Goal: Check status: Verify the current state of an ongoing process or item

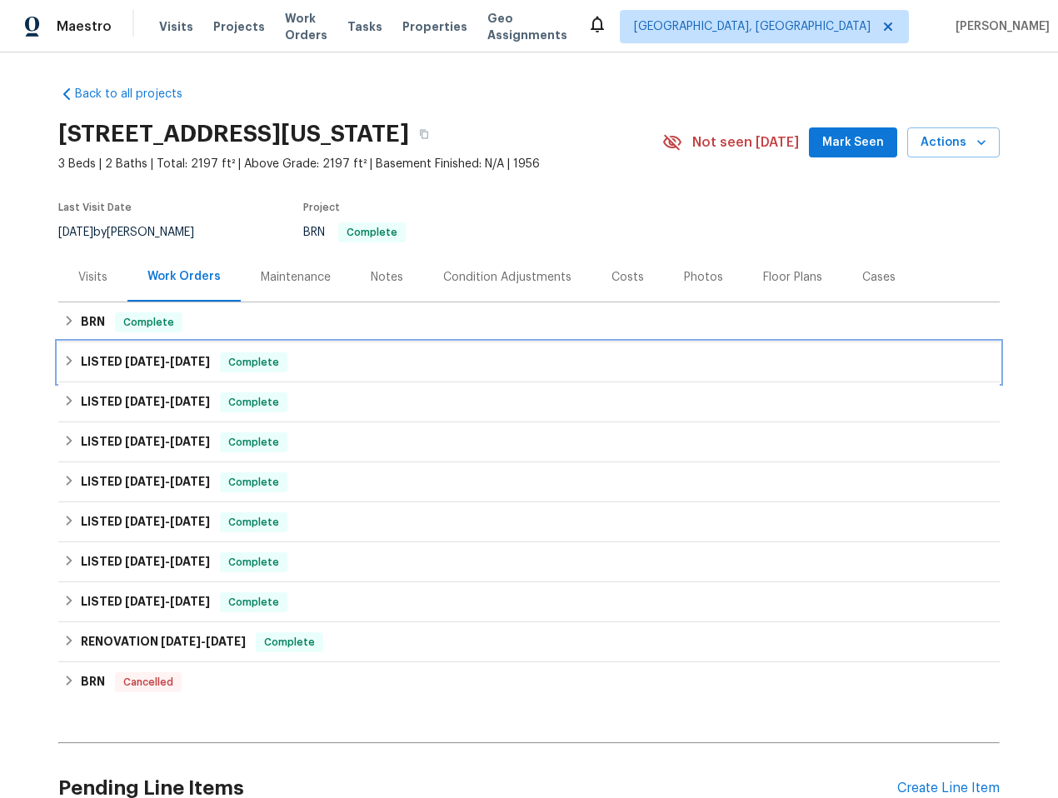
click at [237, 347] on div "LISTED 6/30/25 - 8/6/25 Complete" at bounding box center [529, 362] width 942 height 40
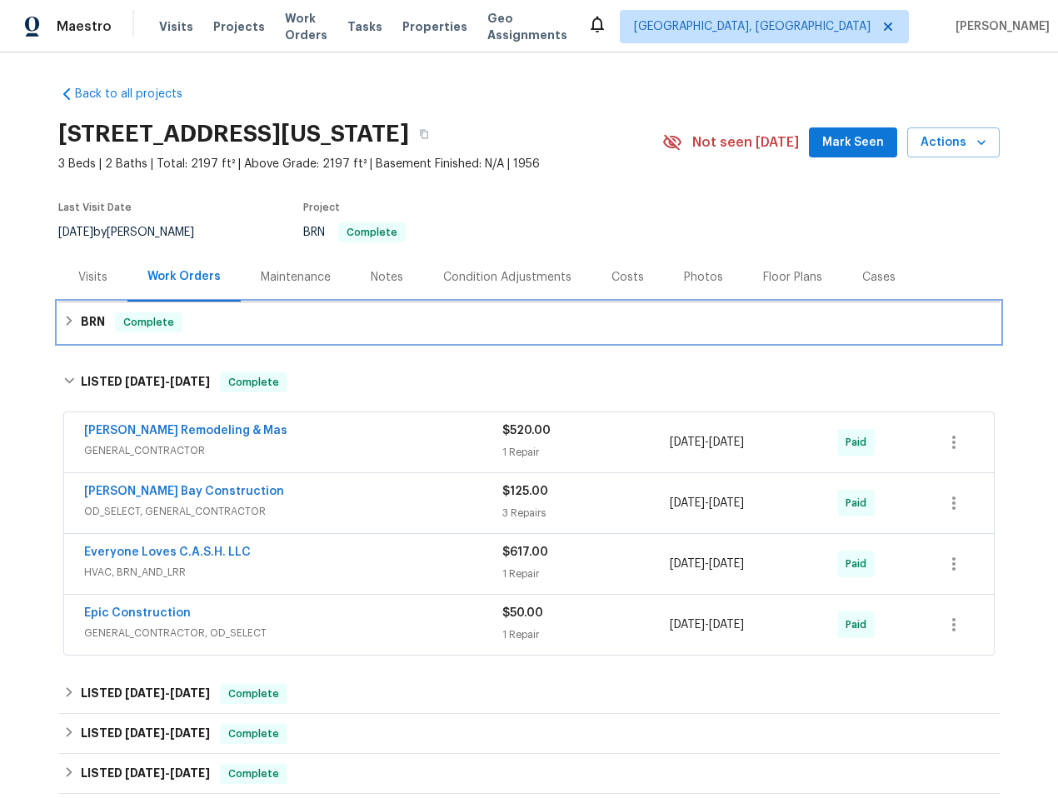
click at [238, 334] on div "BRN Complete" at bounding box center [529, 322] width 942 height 40
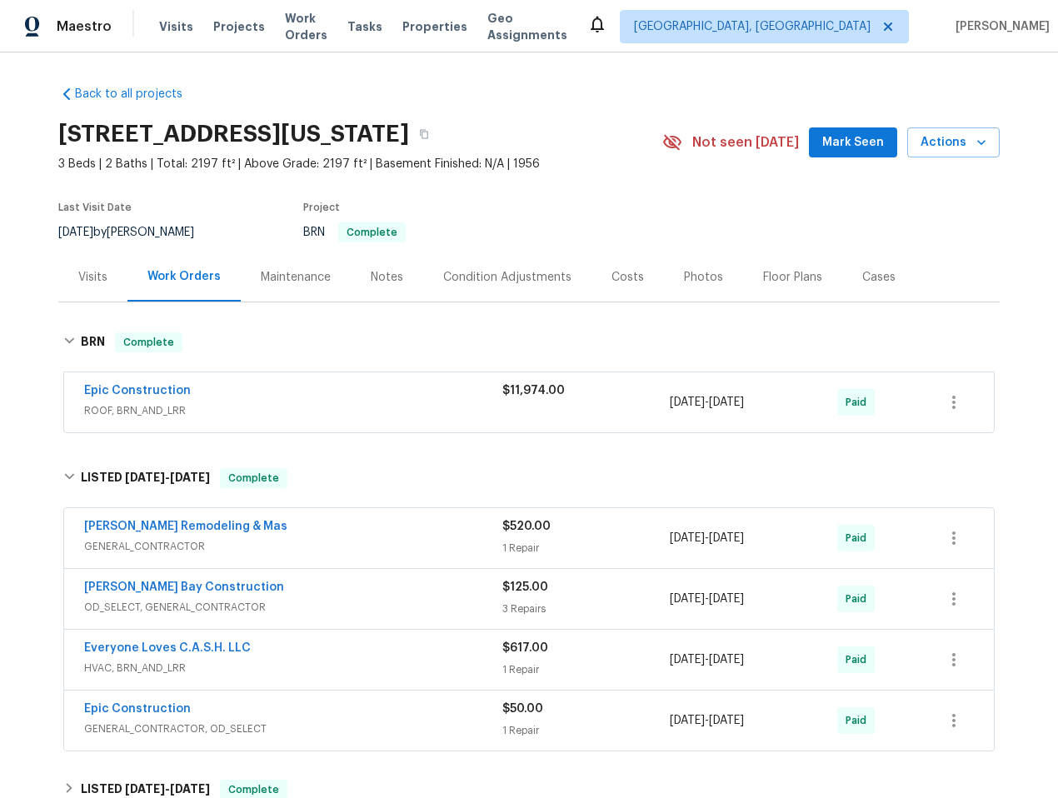
click at [207, 397] on div "Epic Construction" at bounding box center [293, 392] width 418 height 20
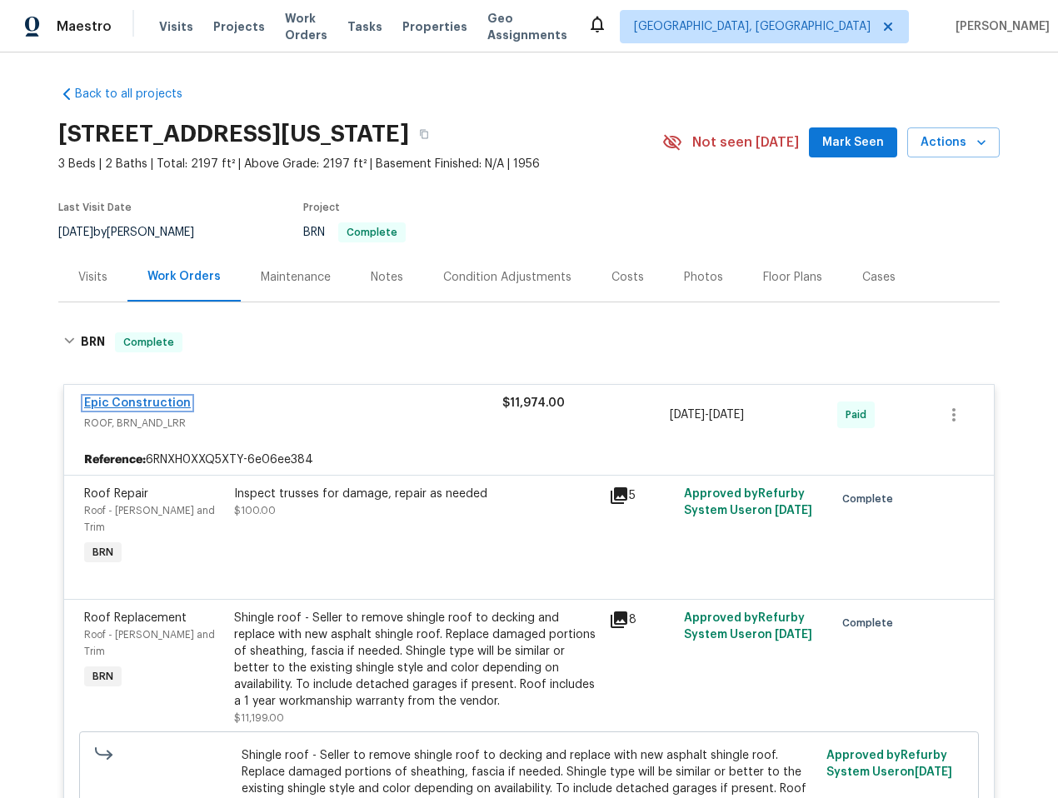
click at [130, 402] on link "Epic Construction" at bounding box center [137, 403] width 107 height 12
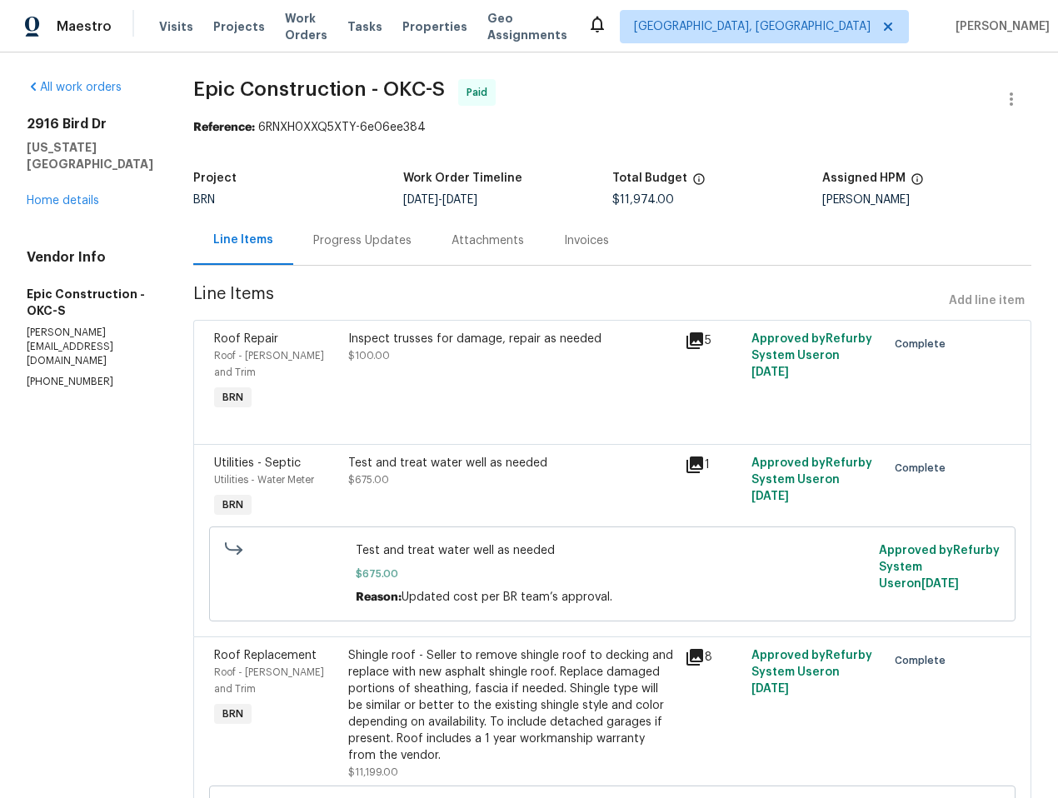
click at [564, 240] on div "Invoices" at bounding box center [586, 240] width 45 height 17
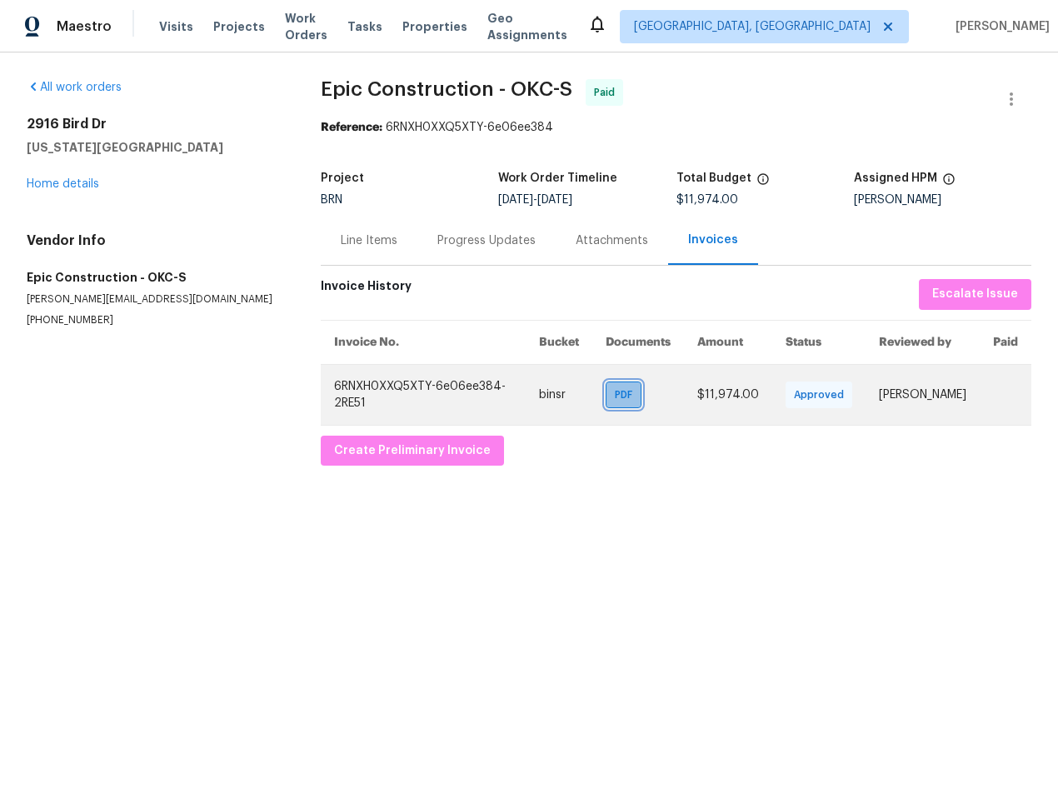
click at [615, 391] on span "PDF" at bounding box center [627, 395] width 24 height 17
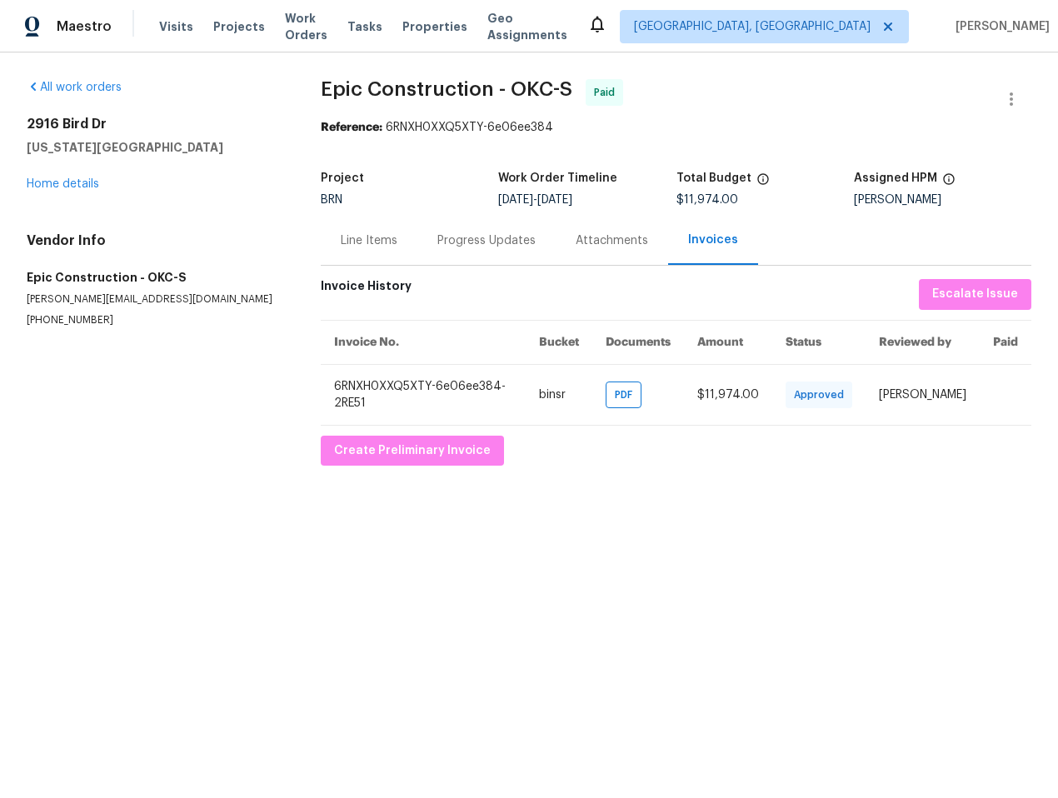
click at [457, 225] on div "Progress Updates" at bounding box center [486, 240] width 138 height 49
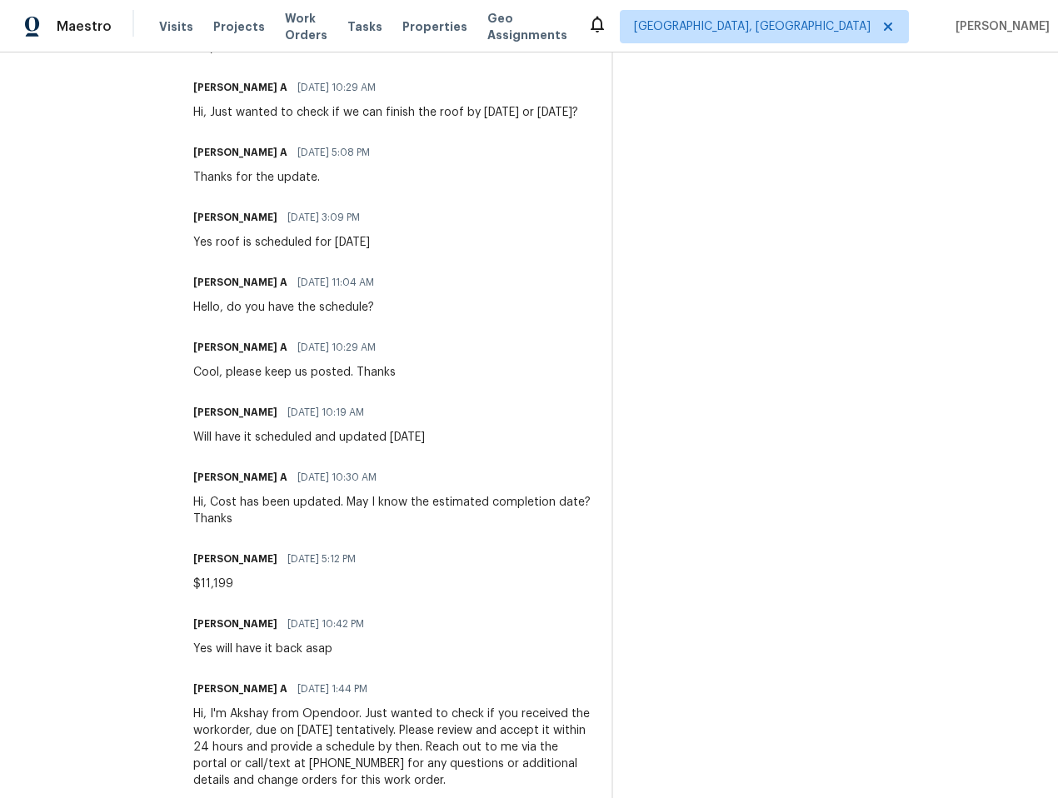
scroll to position [974, 0]
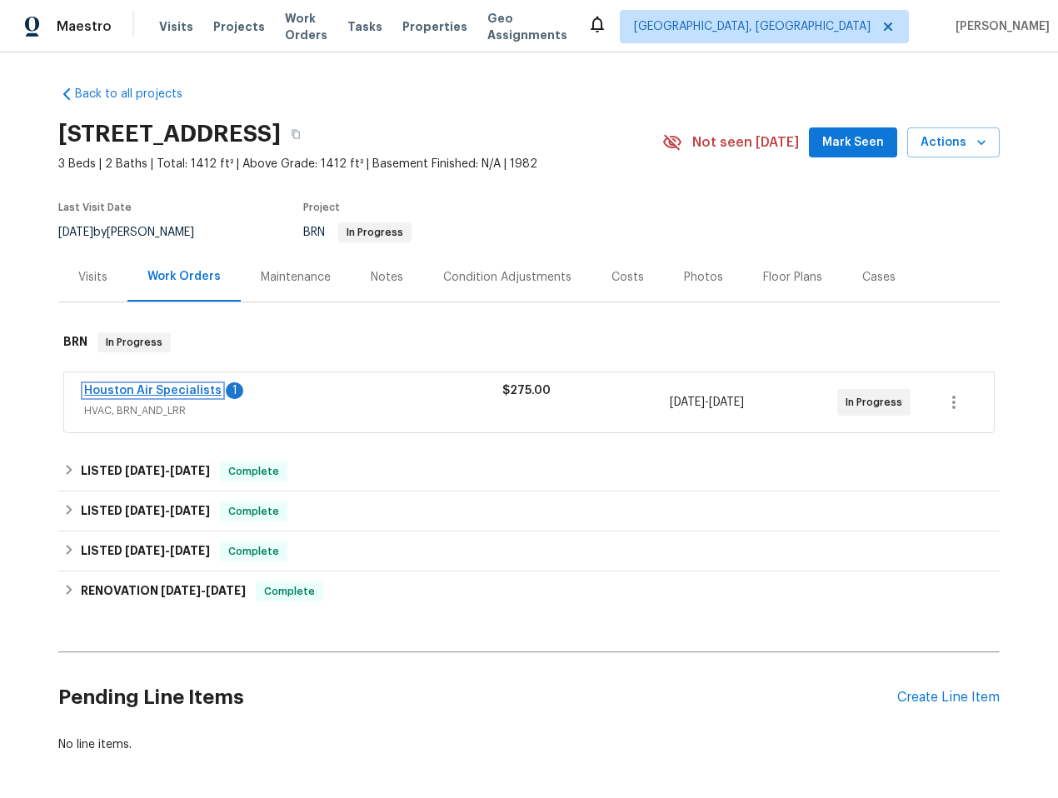
click at [136, 388] on link "Houston Air Specialists" at bounding box center [152, 391] width 137 height 12
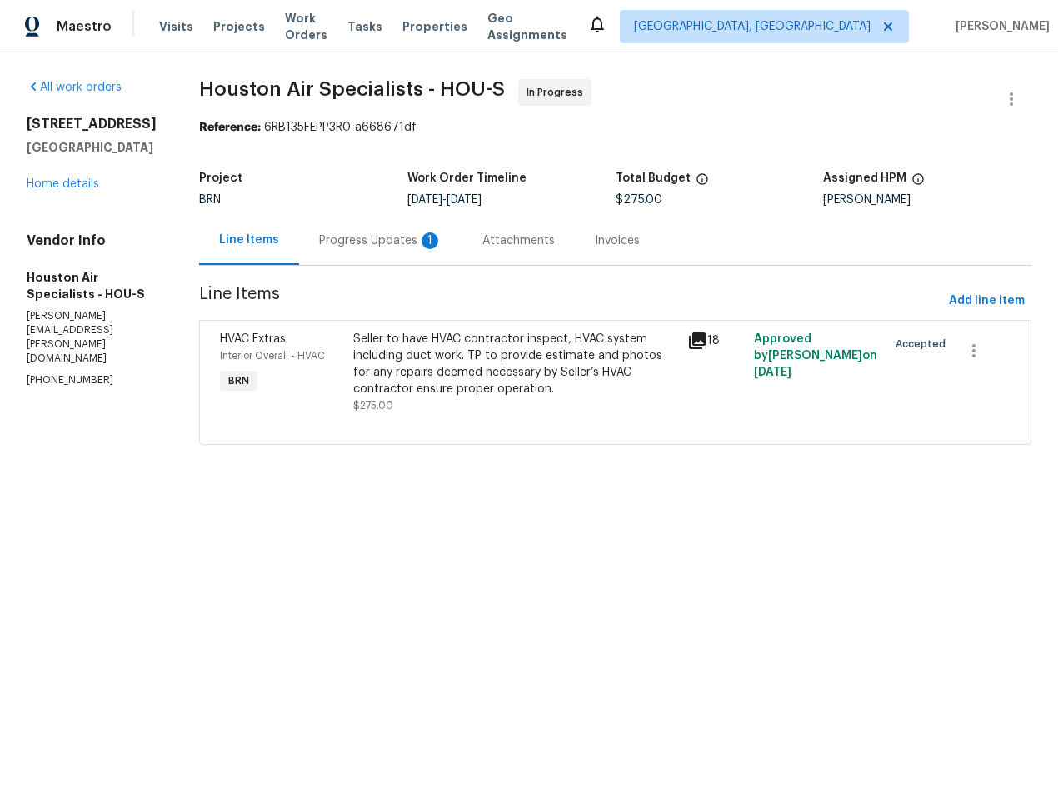
click at [371, 240] on div "Progress Updates 1" at bounding box center [380, 240] width 123 height 17
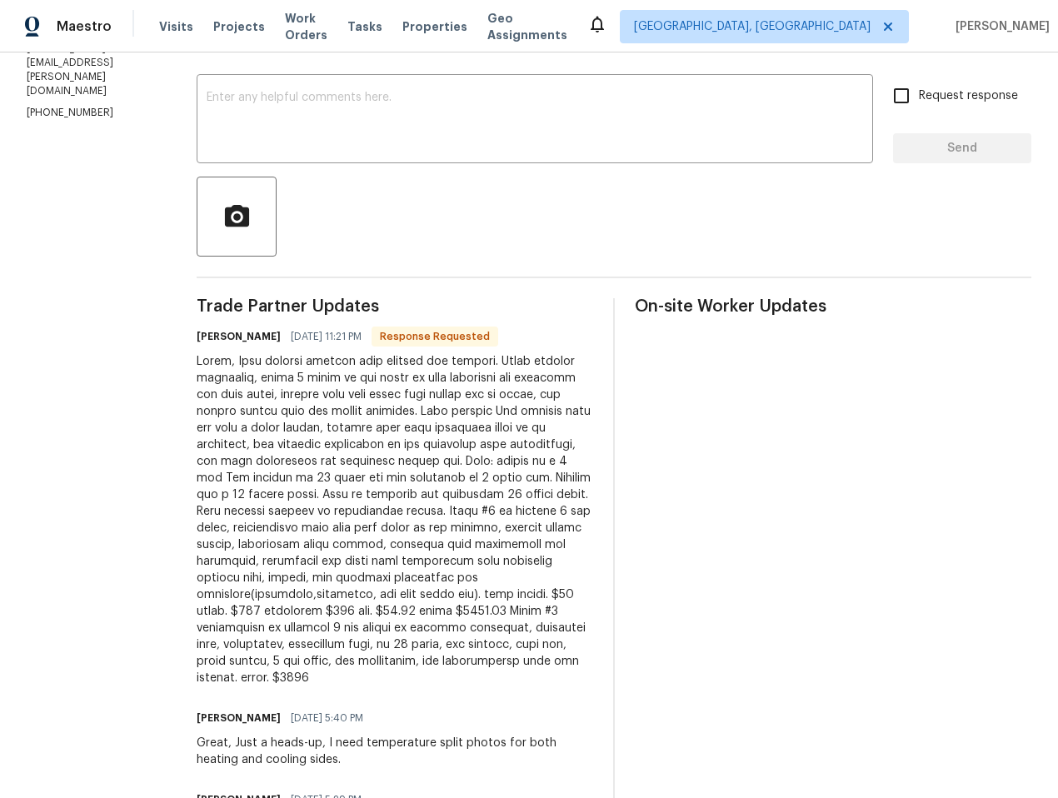
scroll to position [298, 0]
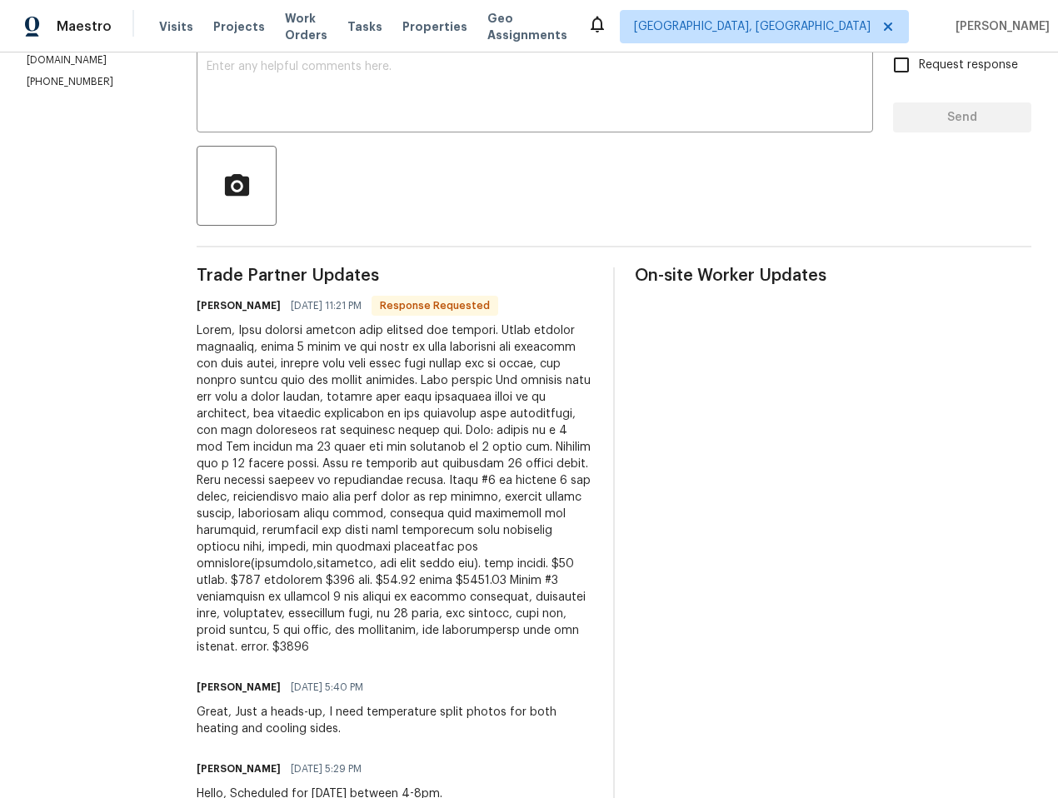
click at [265, 365] on div at bounding box center [395, 488] width 397 height 333
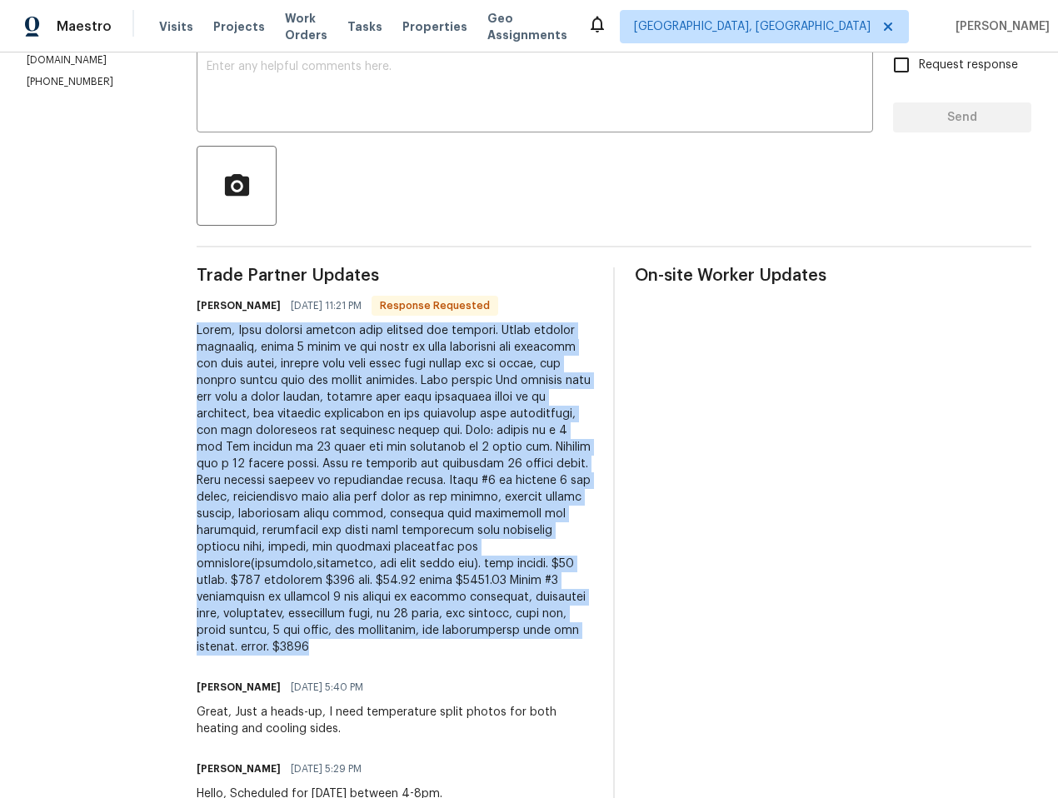
drag, startPoint x: 212, startPoint y: 331, endPoint x: 595, endPoint y: 647, distance: 497.2
click at [595, 647] on div "Trade Partner Updates Brenda medina 10/14/2025 11:21 PM Response Requested Padm…" at bounding box center [614, 610] width 835 height 687
copy div "Hello, Upon arrival checked both heating and cooling. After further diagnosis, …"
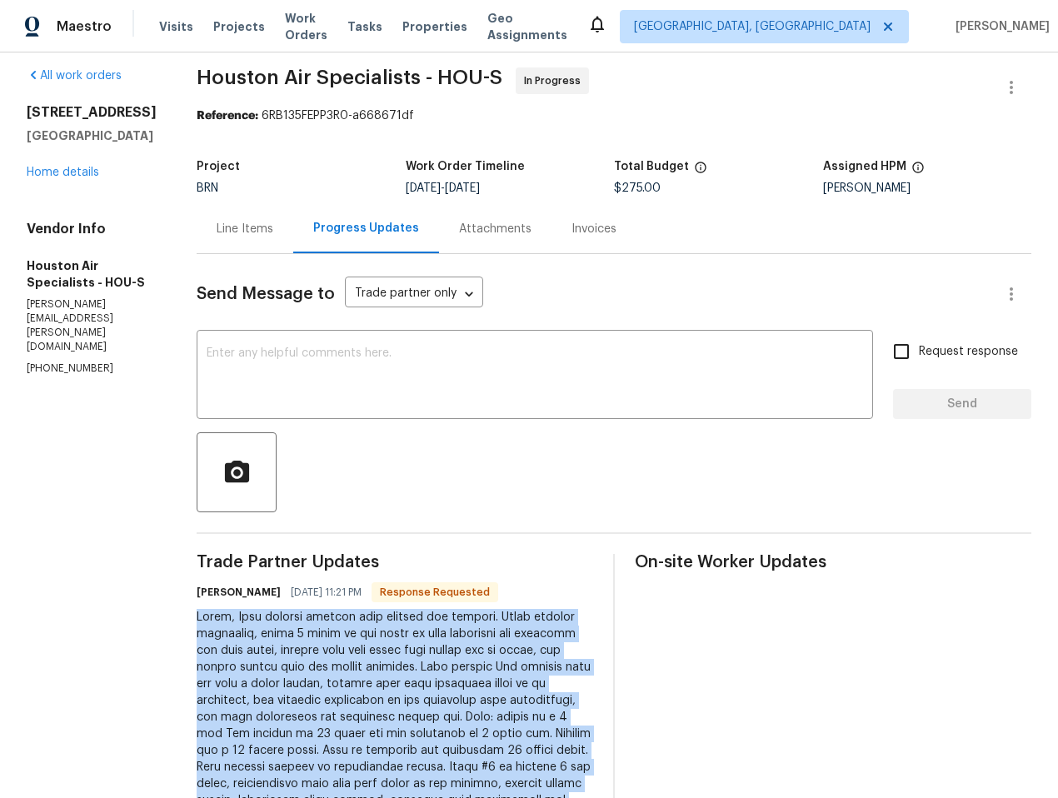
scroll to position [0, 0]
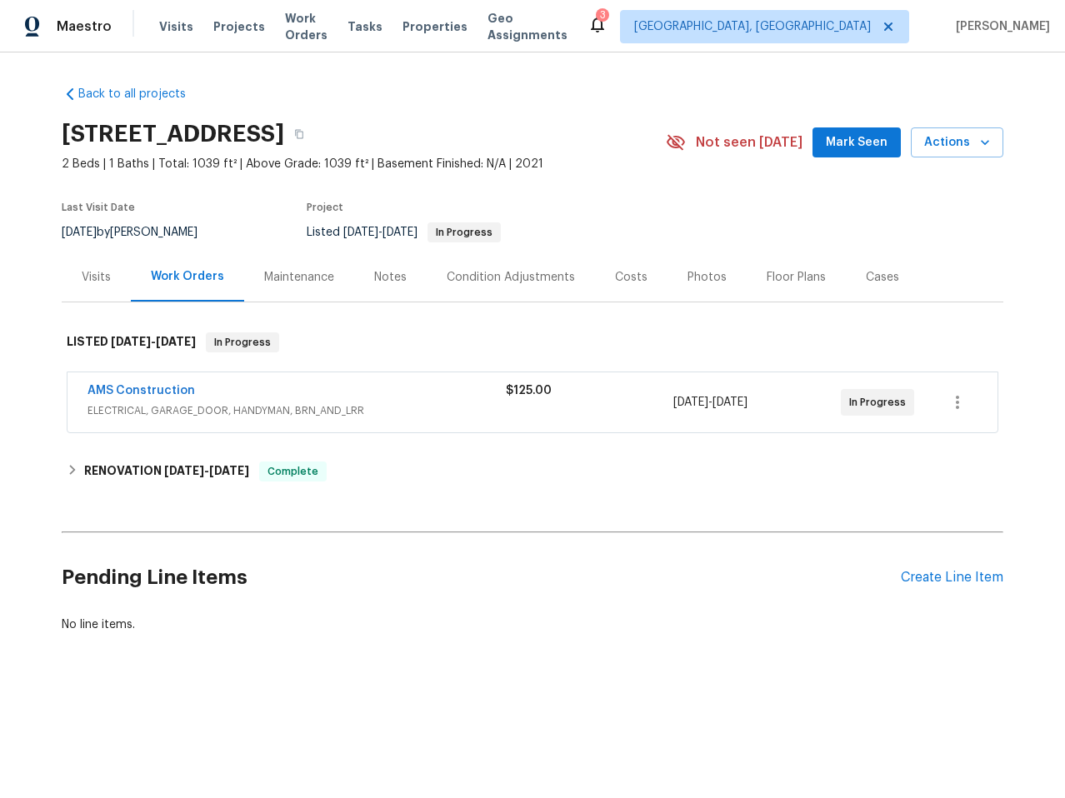
click at [351, 398] on div "AMS Construction" at bounding box center [296, 392] width 418 height 20
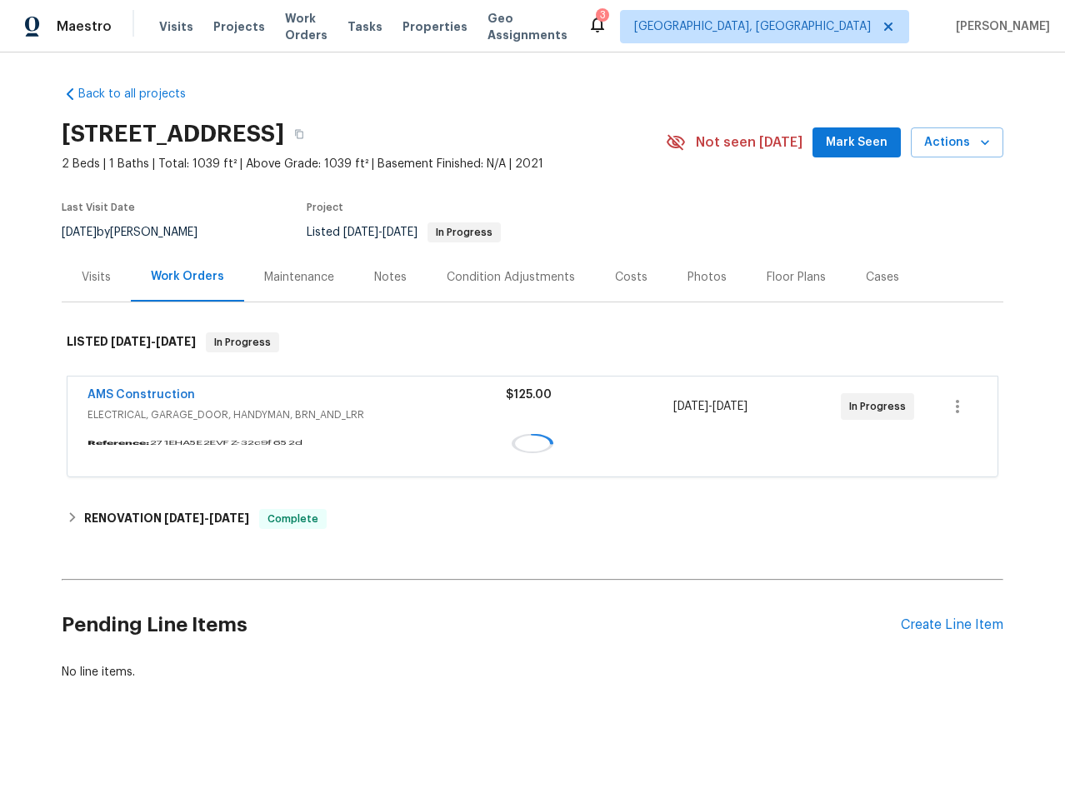
click at [347, 397] on div "AMS Construction" at bounding box center [296, 397] width 418 height 20
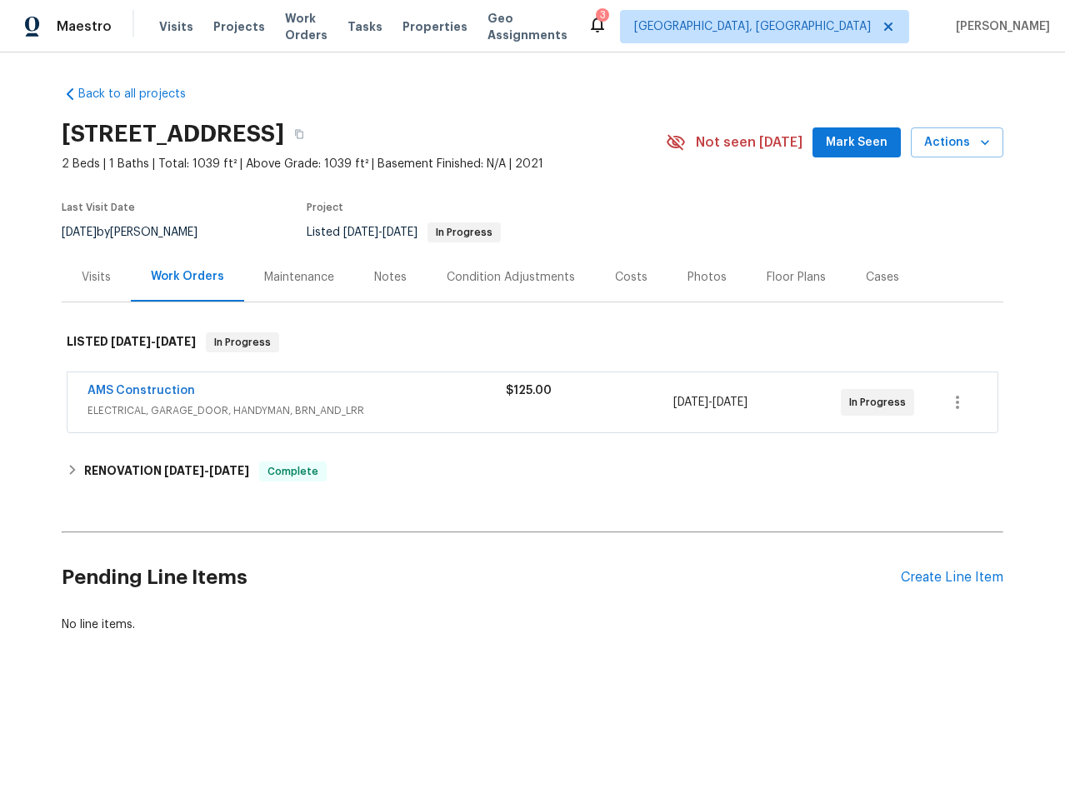
click at [348, 398] on div "AMS Construction" at bounding box center [296, 392] width 418 height 20
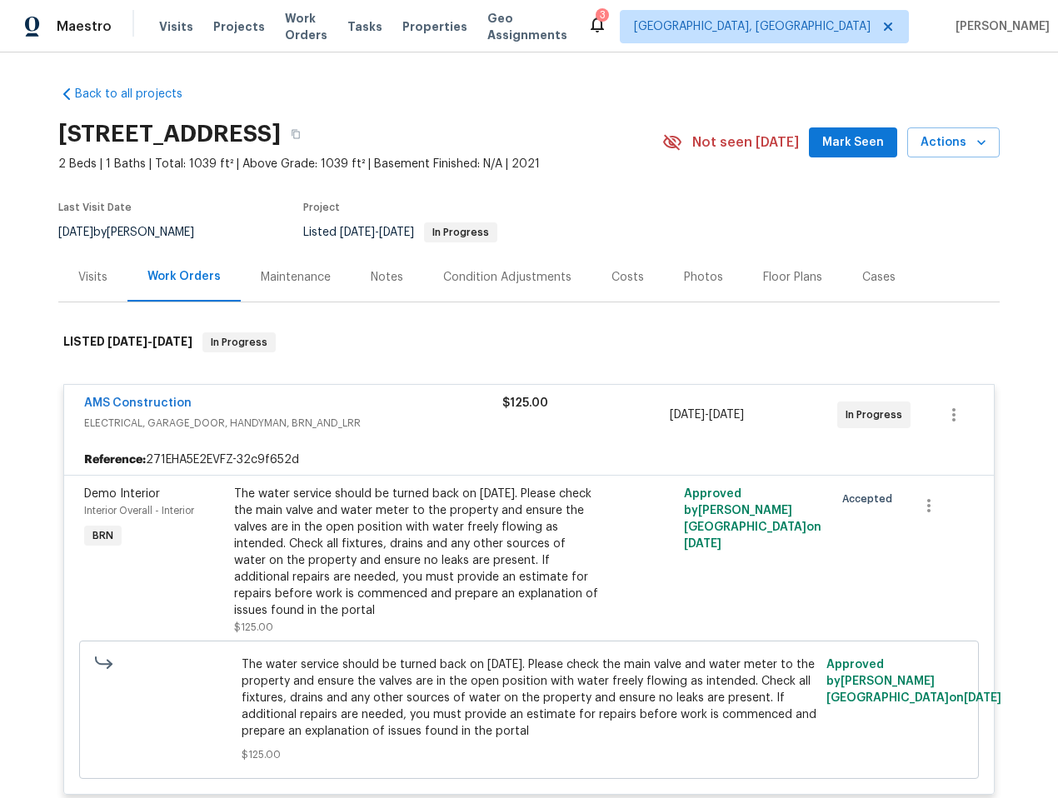
scroll to position [21, 0]
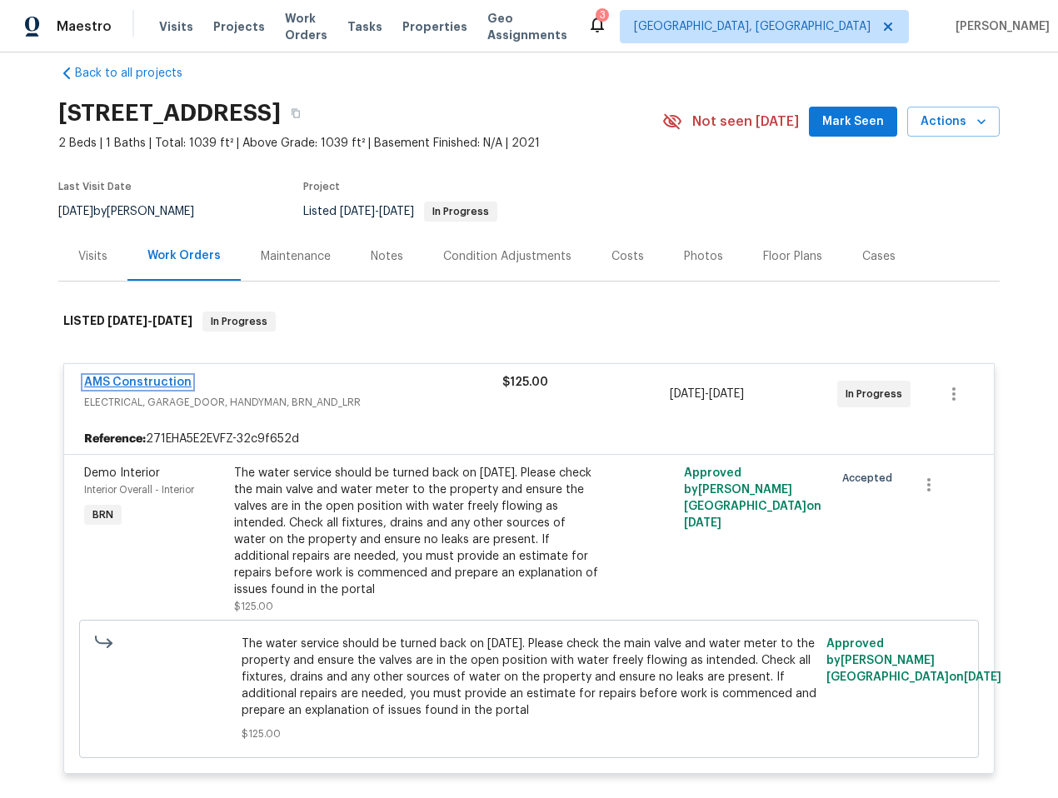
click at [155, 382] on link "AMS Construction" at bounding box center [137, 383] width 107 height 12
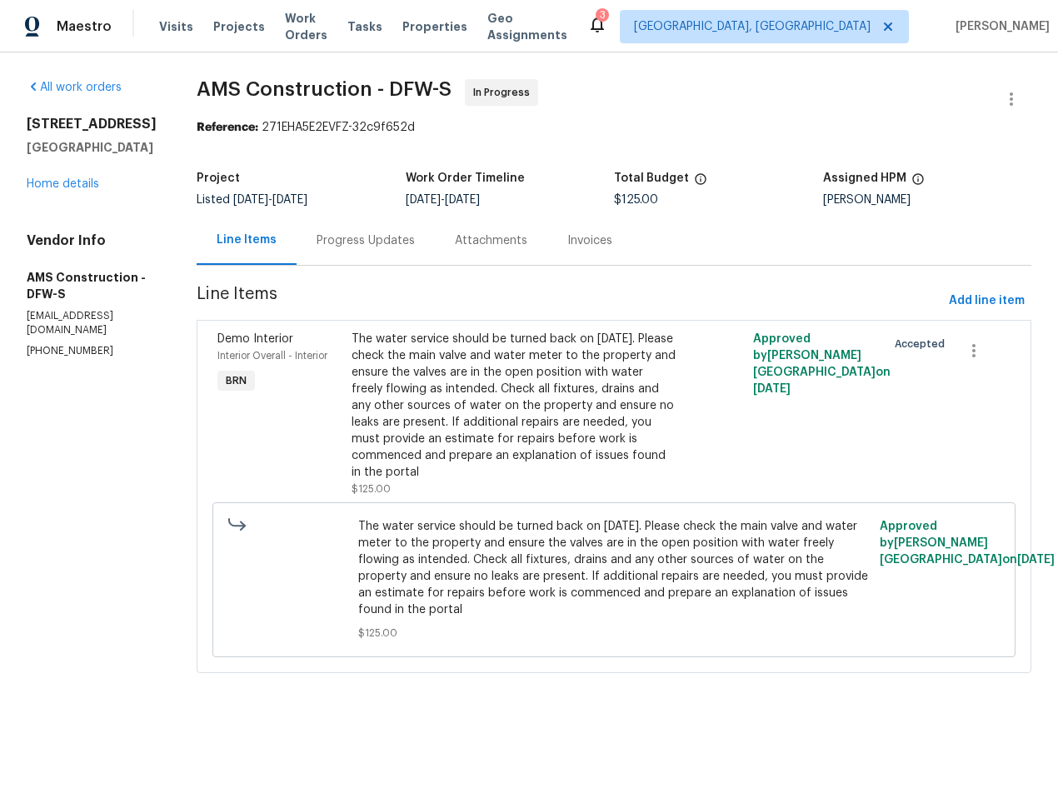
click at [352, 239] on div "Progress Updates" at bounding box center [366, 240] width 98 height 17
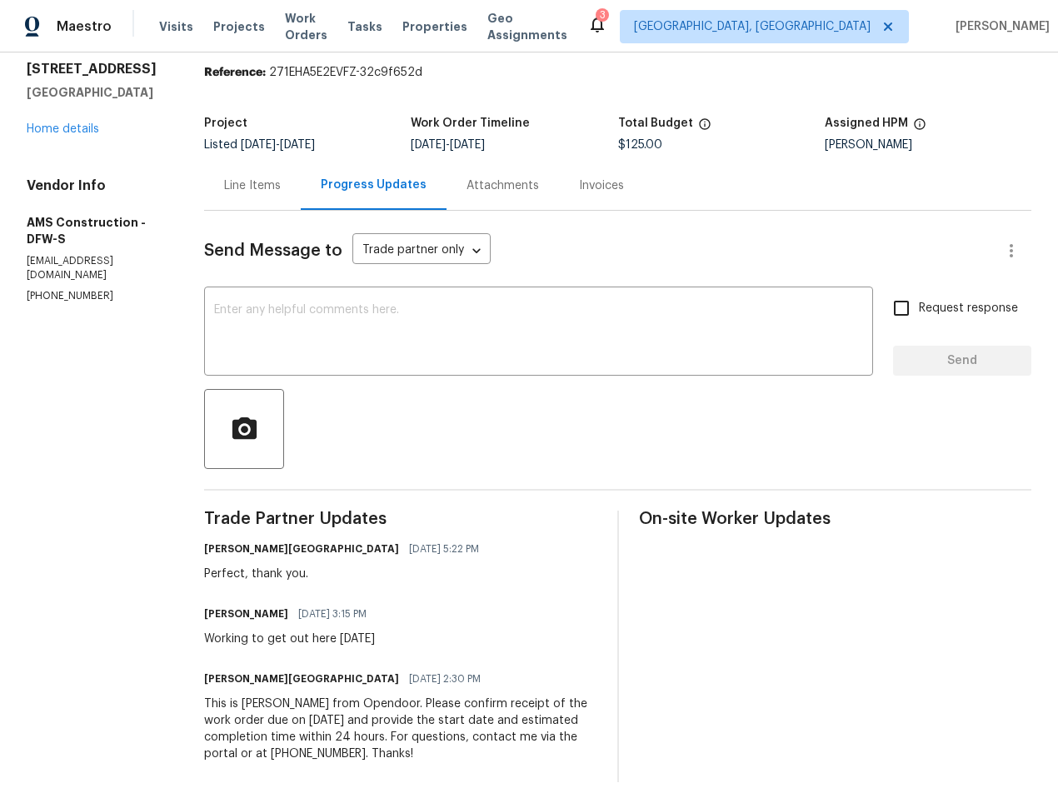
scroll to position [79, 0]
